Goal: Information Seeking & Learning: Find specific page/section

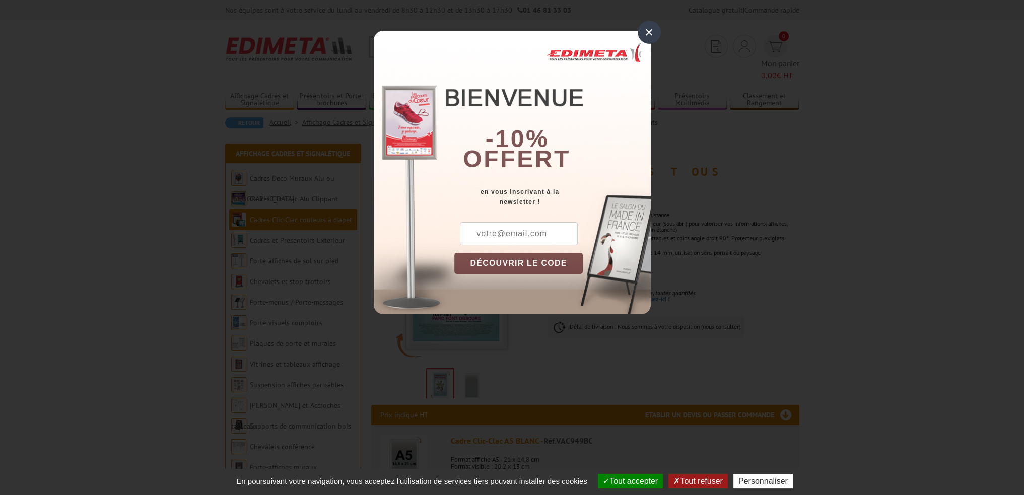
click at [647, 34] on div "×" at bounding box center [649, 32] width 23 height 23
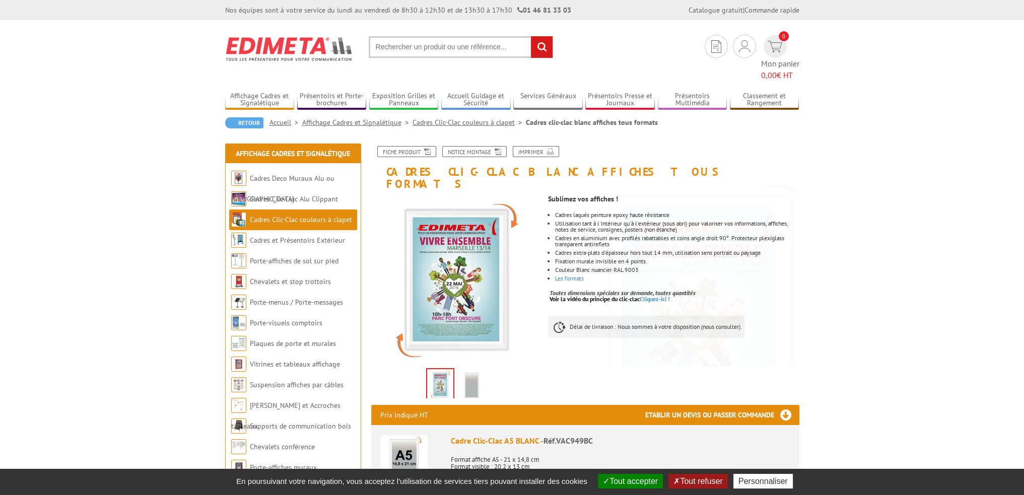
click at [421, 42] on input "text" at bounding box center [461, 47] width 184 height 22
click at [411, 37] on input "text" at bounding box center [461, 47] width 184 height 22
click at [405, 46] on input "text" at bounding box center [461, 47] width 184 height 22
paste input "841 x 1189 mm (format A0)"
click at [375, 46] on input "841 x 1189 mm (format A0)" at bounding box center [461, 47] width 184 height 22
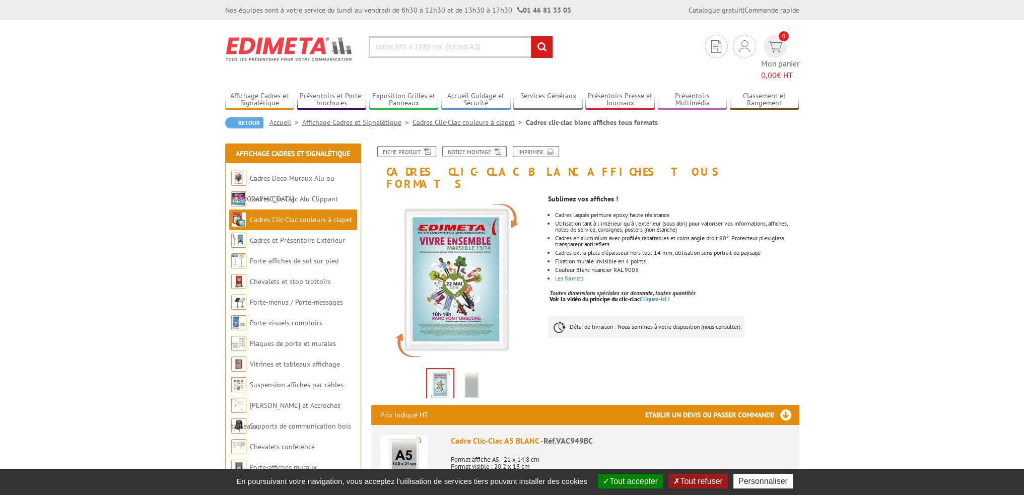
type input "cadre 841 x 1189 mm (format A0)"
click at [531, 36] on input "rechercher" at bounding box center [542, 47] width 22 height 22
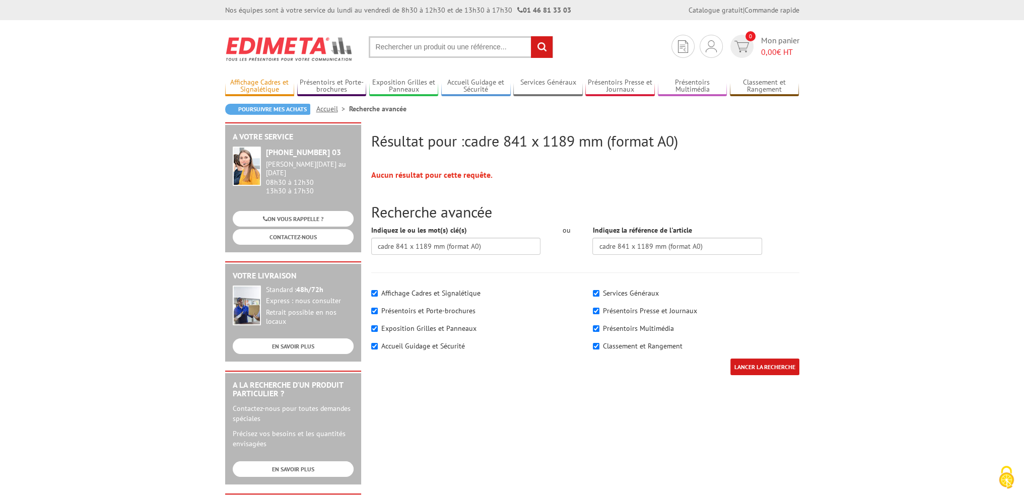
click at [270, 83] on link "Affichage Cadres et Signalétique" at bounding box center [260, 86] width 70 height 17
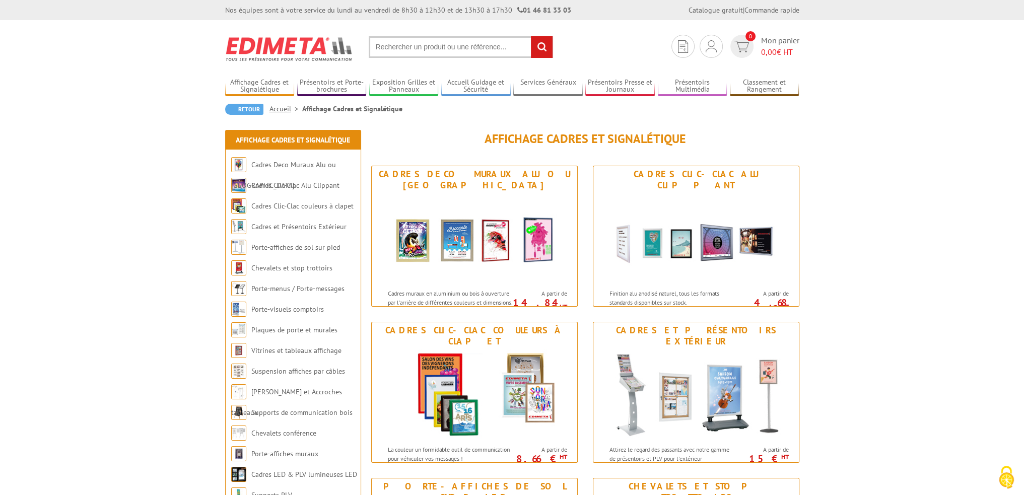
click at [443, 50] on input "text" at bounding box center [461, 47] width 184 height 22
click at [440, 42] on input "text" at bounding box center [461, 47] width 184 height 22
paste input "841 x 1189 mm (format A0)"
click at [374, 46] on input "841 x 1189 mm (format A0)" at bounding box center [461, 47] width 184 height 22
type input "cadre 841 x 1189 mm (format A0)"
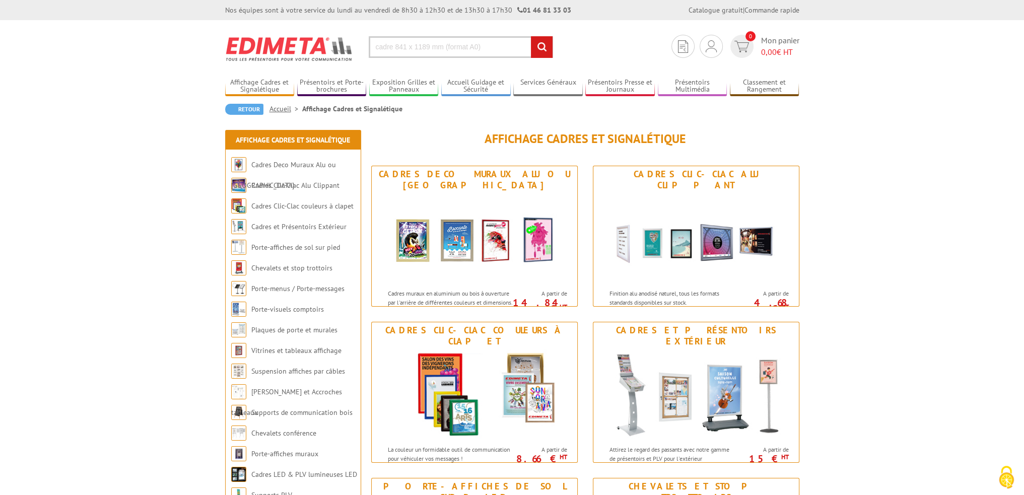
click at [531, 36] on input "rechercher" at bounding box center [542, 47] width 22 height 22
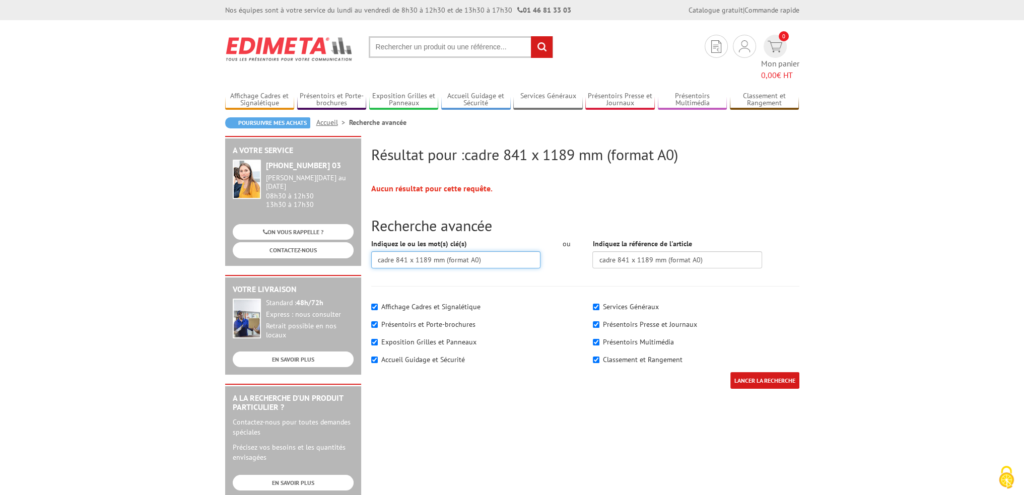
click at [516, 251] on input "cadre 841 x 1189 mm (format A0)" at bounding box center [456, 259] width 170 height 17
click at [397, 251] on input "cadre 841 x 1189 mm (format A0)" at bounding box center [456, 259] width 170 height 17
click at [374, 321] on input"] "Présentoirs et Porte-brochures" at bounding box center [374, 324] width 7 height 7
checkbox input"] "false"
click at [375, 339] on input"] "Exposition Grilles et Panneaux" at bounding box center [374, 342] width 7 height 7
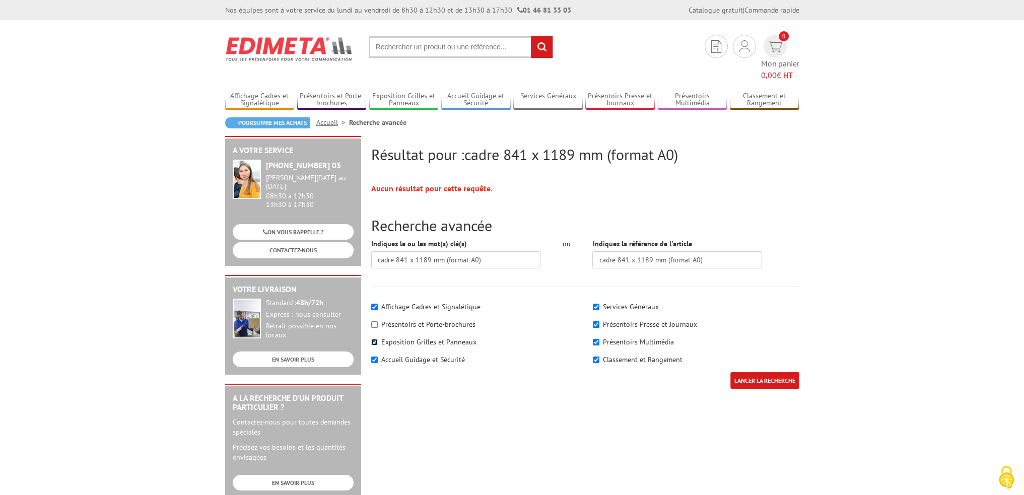
checkbox input"] "false"
click at [372, 355] on div "Accueil Guidage et Sécurité" at bounding box center [474, 360] width 207 height 10
click at [375, 357] on input"] "Accueil Guidage et Sécurité" at bounding box center [374, 360] width 7 height 7
checkbox input"] "false"
click at [593, 304] on input"] "Services Généraux" at bounding box center [596, 307] width 7 height 7
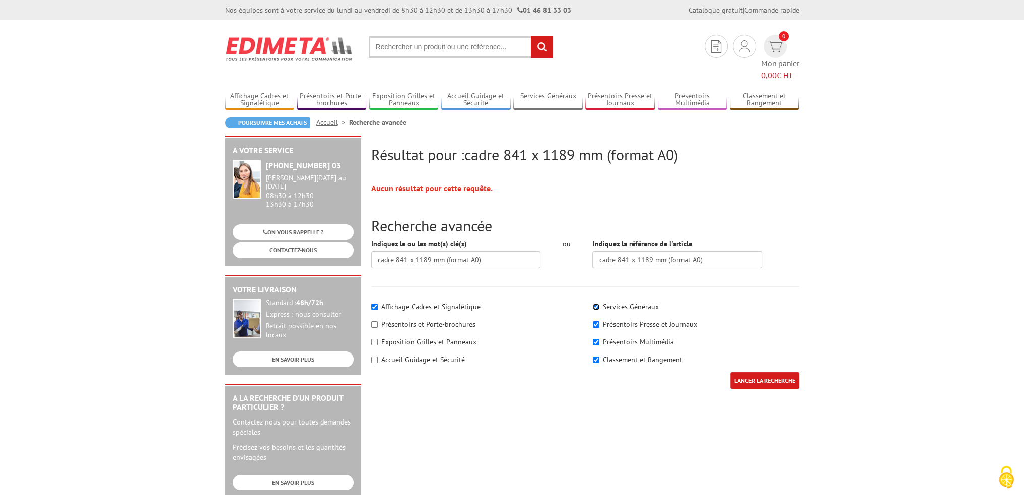
checkbox input"] "false"
click at [593, 321] on input"] "Présentoirs Presse et Journaux" at bounding box center [596, 324] width 7 height 7
checkbox input"] "false"
click at [595, 339] on input"] "Présentoirs Multimédia" at bounding box center [596, 342] width 7 height 7
checkbox input"] "false"
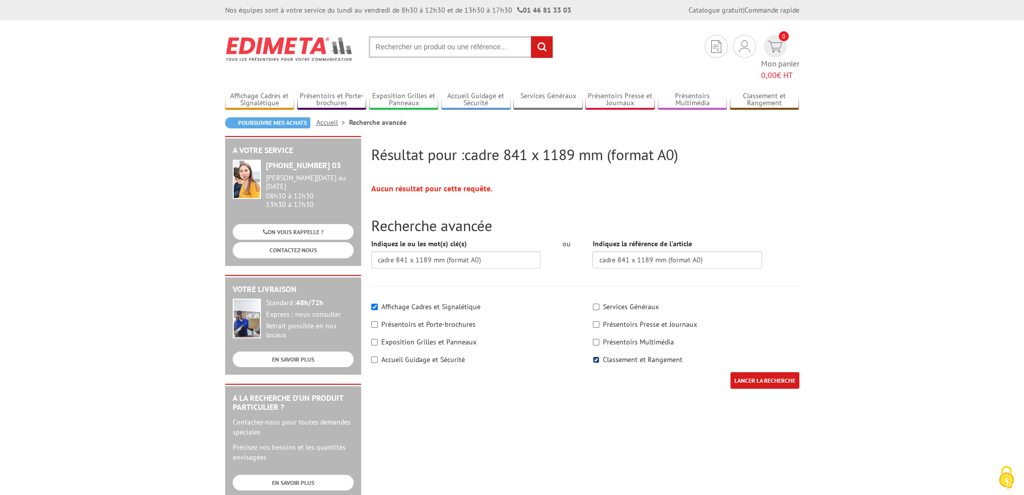
click at [596, 357] on input"] "Classement et Rangement" at bounding box center [596, 360] width 7 height 7
checkbox input"] "false"
click at [736, 373] on input "LANCER LA RECHERCHE" at bounding box center [765, 380] width 69 height 17
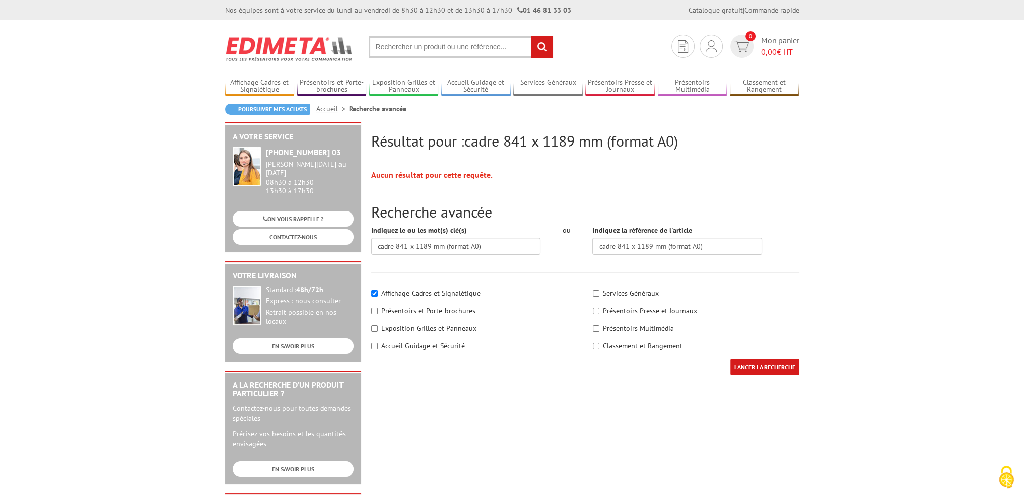
click at [780, 367] on input "LANCER LA RECHERCHE" at bounding box center [765, 367] width 69 height 17
drag, startPoint x: 725, startPoint y: 250, endPoint x: 499, endPoint y: 245, distance: 226.8
click at [499, 245] on div "Indiquez le ou les mot(s) clé(s) cadre 841 x 1189 mm (format A0) ou Indiquez la…" at bounding box center [585, 243] width 443 height 37
click at [767, 366] on input "LANCER LA RECHERCHE" at bounding box center [765, 367] width 69 height 17
